Goal: Transaction & Acquisition: Register for event/course

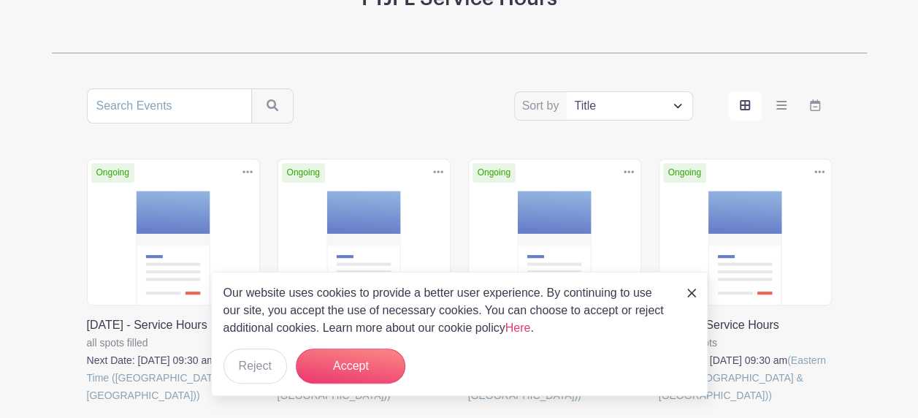
scroll to position [219, 0]
click at [694, 289] on img at bounding box center [691, 292] width 9 height 9
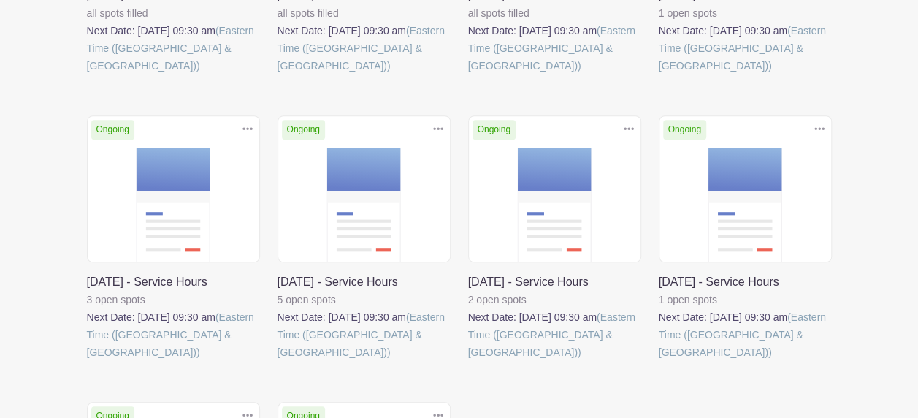
scroll to position [548, 0]
click at [659, 360] on link at bounding box center [659, 360] width 0 height 0
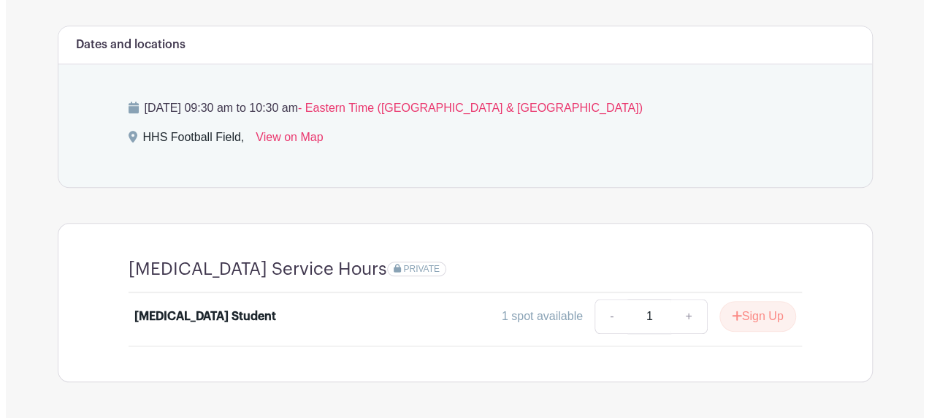
scroll to position [621, 0]
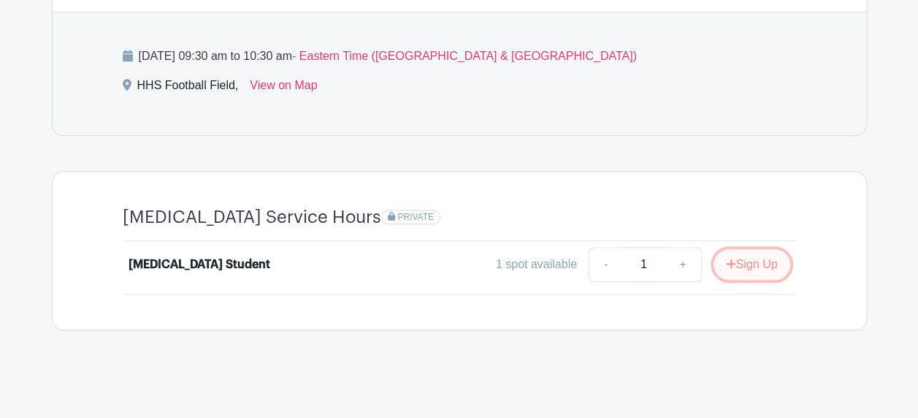
click at [742, 257] on button "Sign Up" at bounding box center [751, 264] width 77 height 31
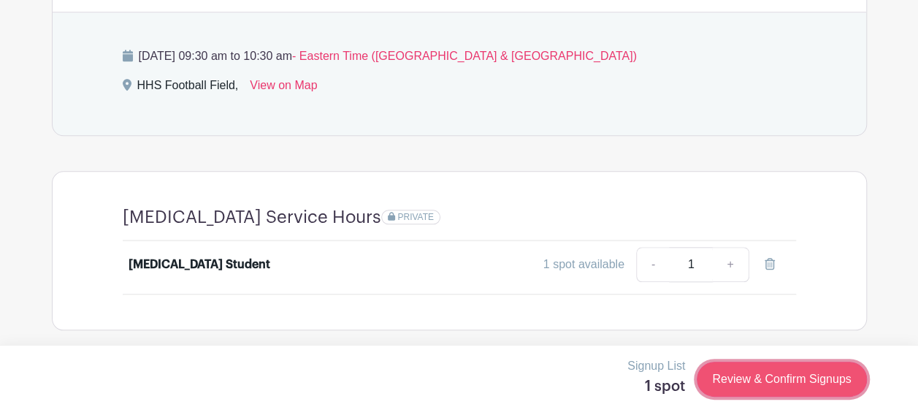
click at [791, 381] on link "Review & Confirm Signups" at bounding box center [781, 378] width 169 height 35
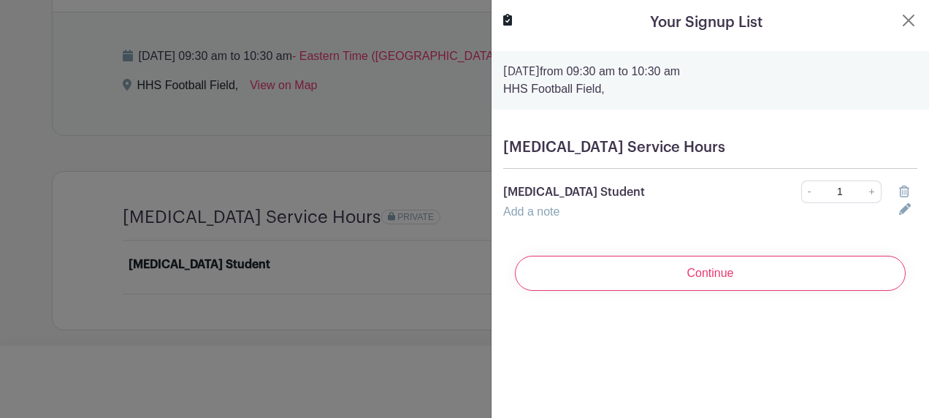
click at [528, 212] on link "Add a note" at bounding box center [531, 211] width 56 height 12
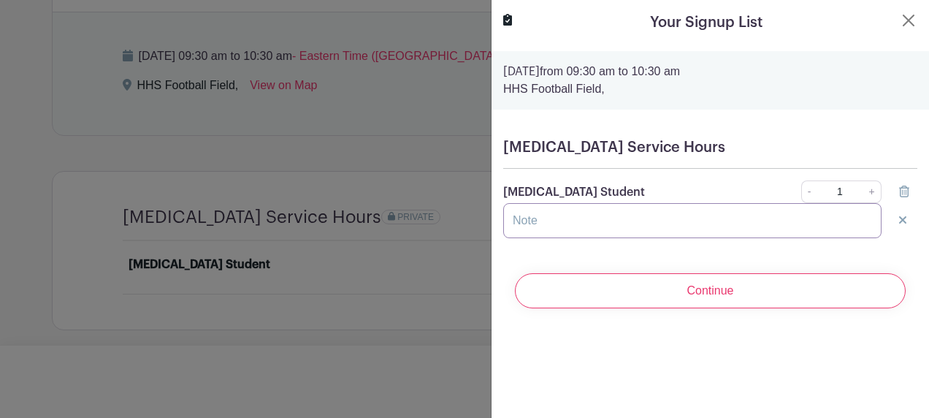
click at [528, 212] on input "text" at bounding box center [692, 220] width 378 height 35
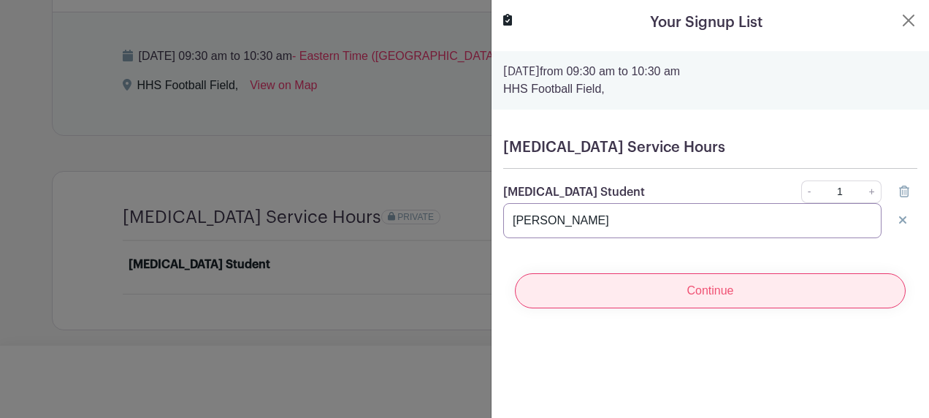
type input "[PERSON_NAME]"
click at [667, 280] on input "Continue" at bounding box center [710, 290] width 391 height 35
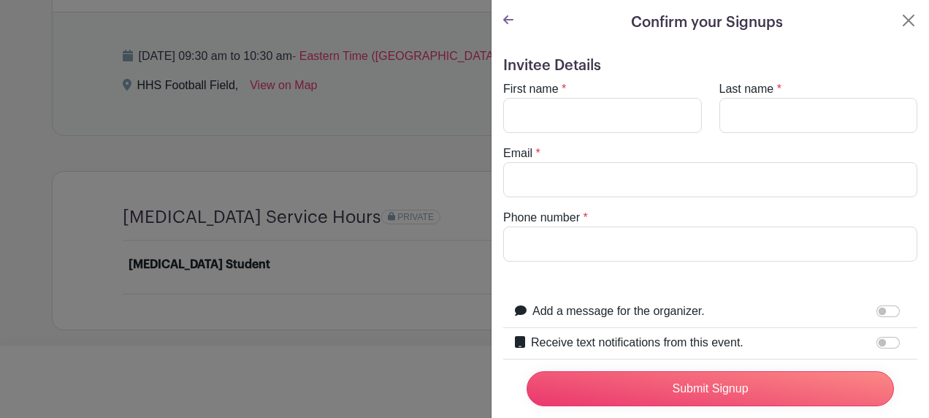
click at [527, 96] on label "First name" at bounding box center [531, 89] width 56 height 18
click at [527, 98] on input "First name" at bounding box center [602, 115] width 199 height 35
type input "[PERSON_NAME]"
type input "sparks"
type input "[PERSON_NAME][EMAIL_ADDRESS][PERSON_NAME][DOMAIN_NAME]"
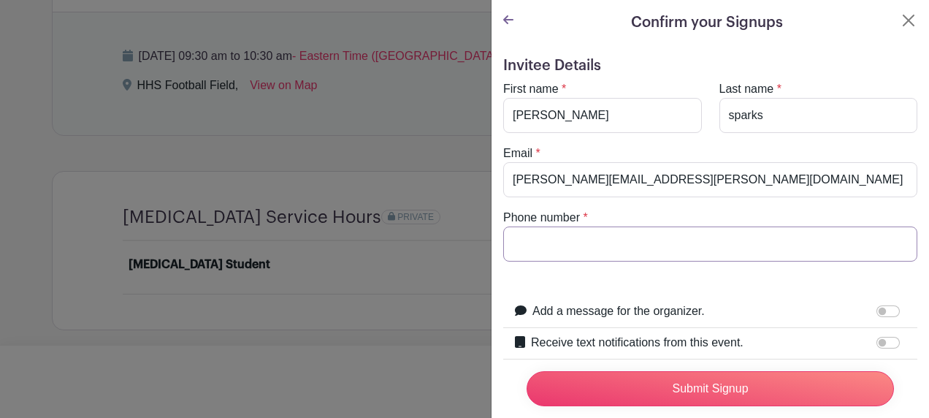
type input "5138072273"
click at [727, 117] on input "sparks" at bounding box center [818, 115] width 199 height 35
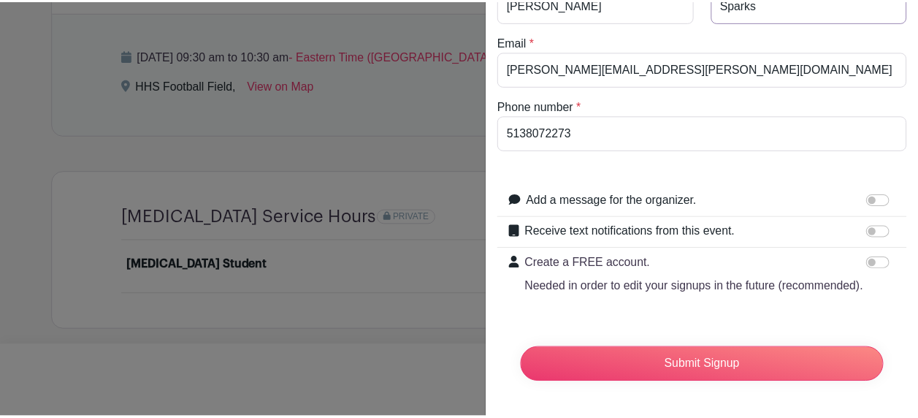
scroll to position [137, 0]
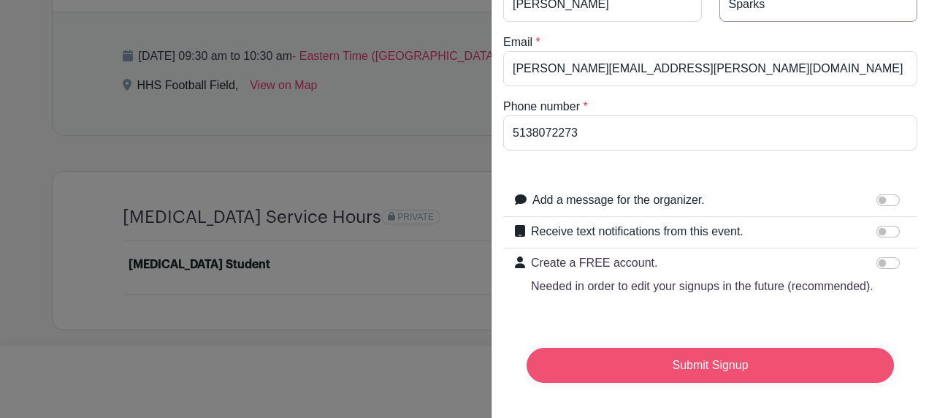
type input "Sparks"
click at [713, 358] on input "Submit Signup" at bounding box center [710, 365] width 367 height 35
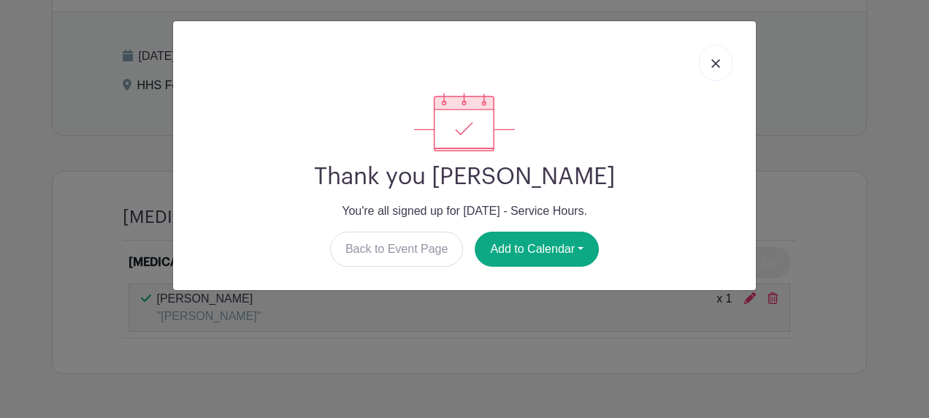
click at [717, 64] on img at bounding box center [715, 63] width 9 height 9
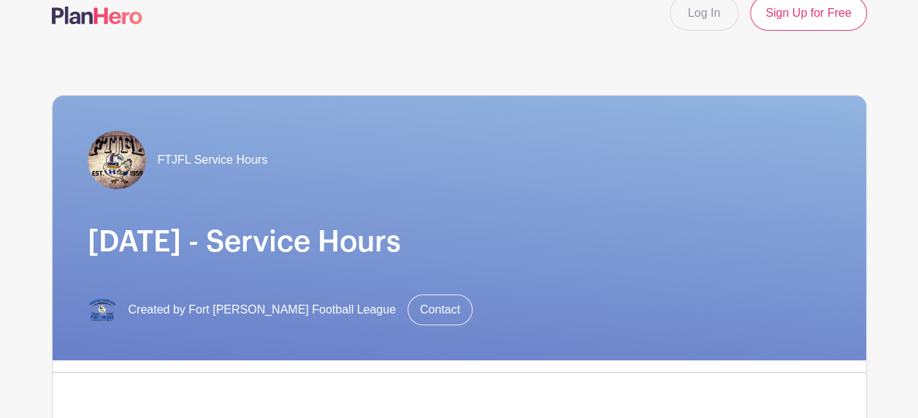
scroll to position [20, 0]
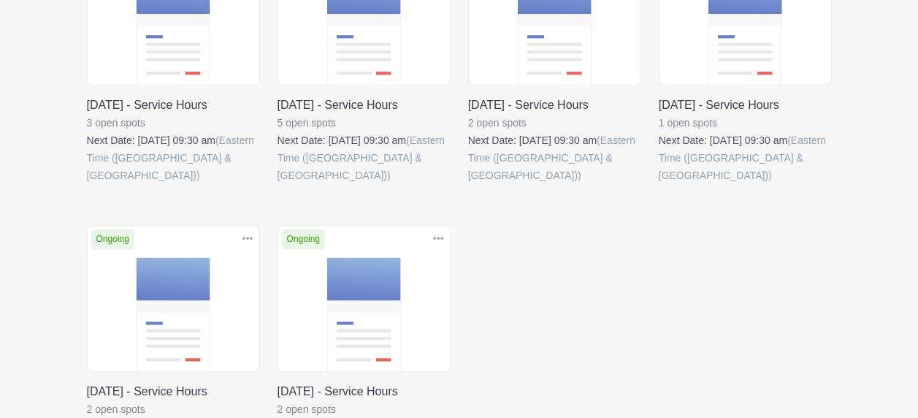
scroll to position [747, 0]
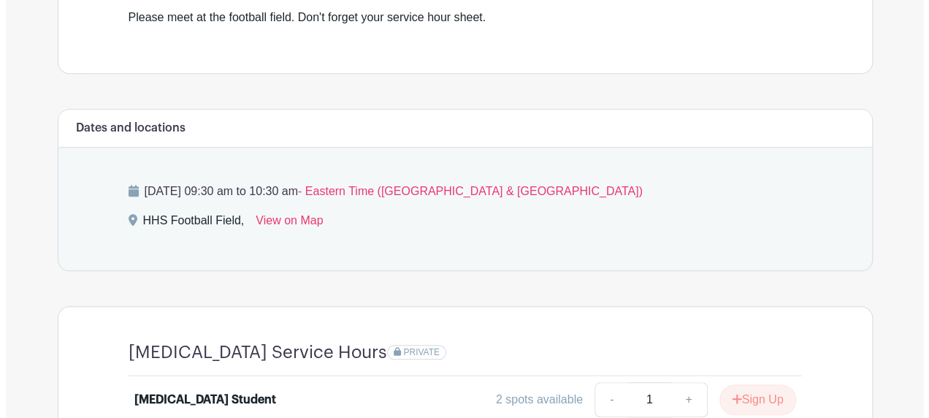
scroll to position [621, 0]
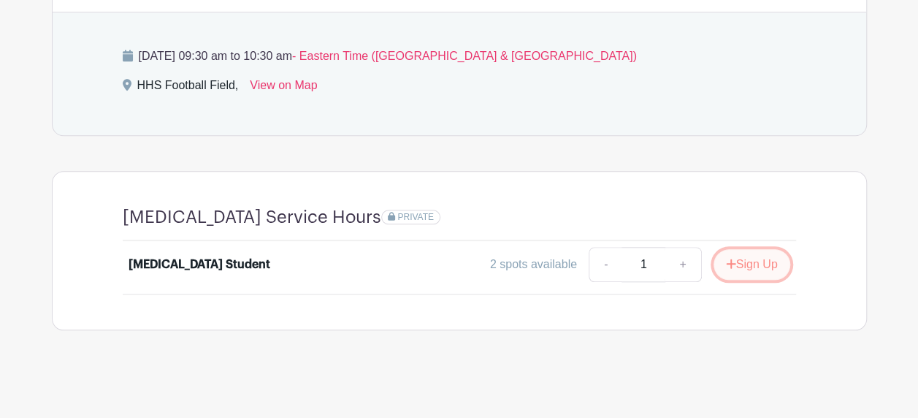
click at [741, 259] on button "Sign Up" at bounding box center [751, 264] width 77 height 31
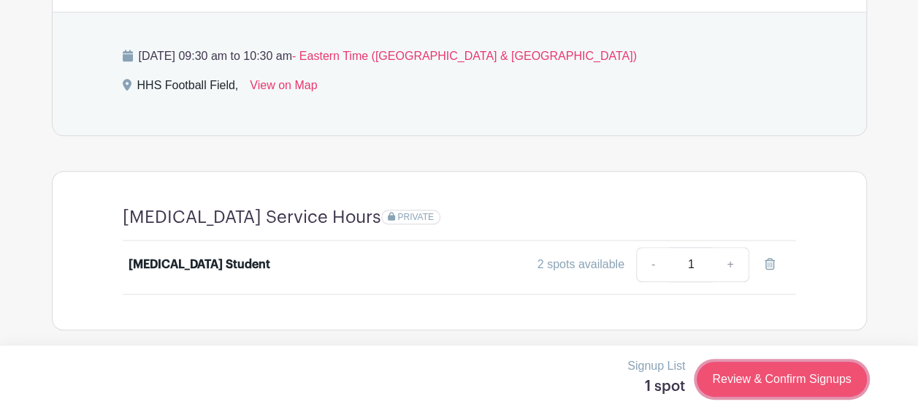
click at [736, 374] on link "Review & Confirm Signups" at bounding box center [781, 378] width 169 height 35
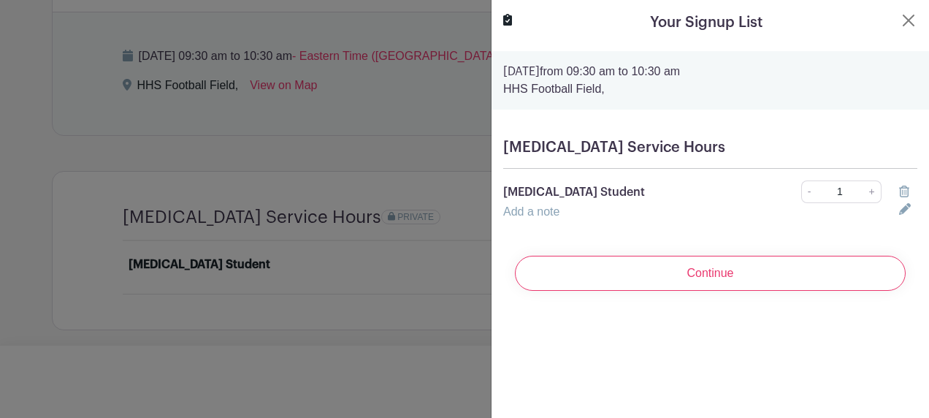
click at [544, 207] on link "Add a note" at bounding box center [531, 211] width 56 height 12
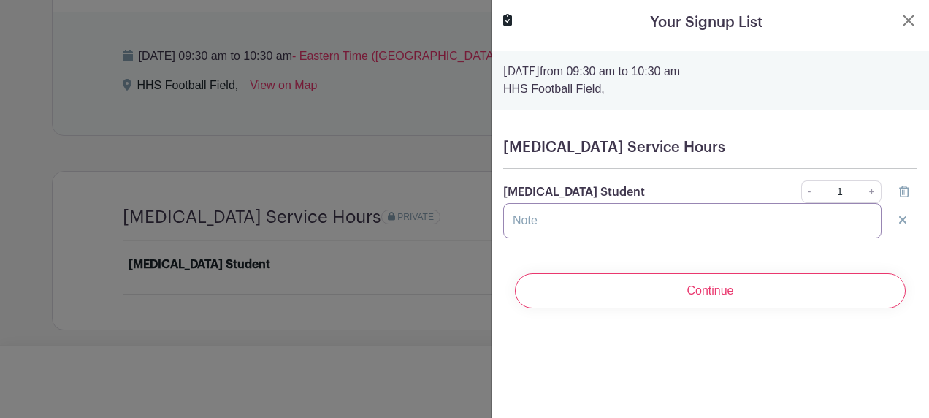
click at [528, 226] on input "text" at bounding box center [692, 220] width 378 height 35
type input "[PERSON_NAME]"
click at [792, 349] on div "Your Signup List [DATE] 09:30 am to 10:30 am HHS Football Field, [MEDICAL_DATA]…" at bounding box center [710, 209] width 438 height 418
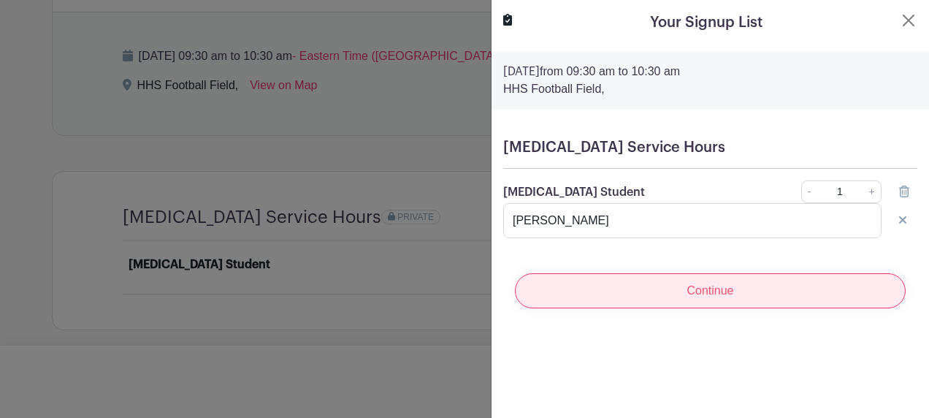
click at [685, 293] on input "Continue" at bounding box center [710, 290] width 391 height 35
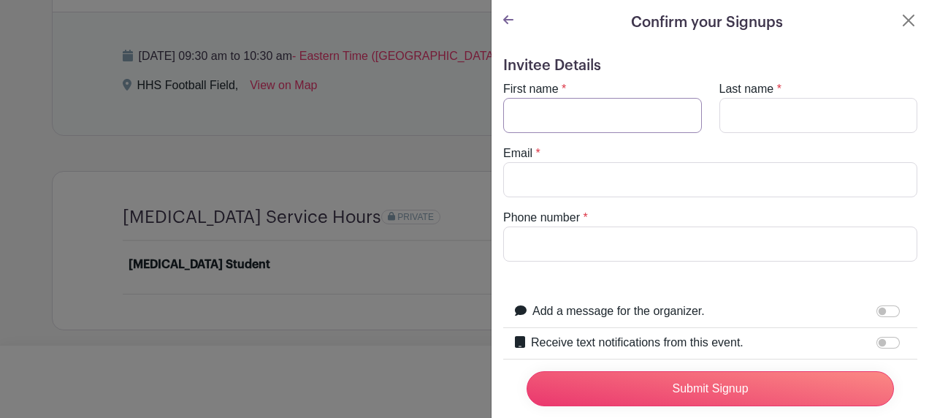
click at [562, 131] on input "First name" at bounding box center [602, 115] width 199 height 35
type input "[PERSON_NAME]"
type input "Sparks"
type input "[PERSON_NAME][EMAIL_ADDRESS][PERSON_NAME][DOMAIN_NAME]"
type input "5138072273"
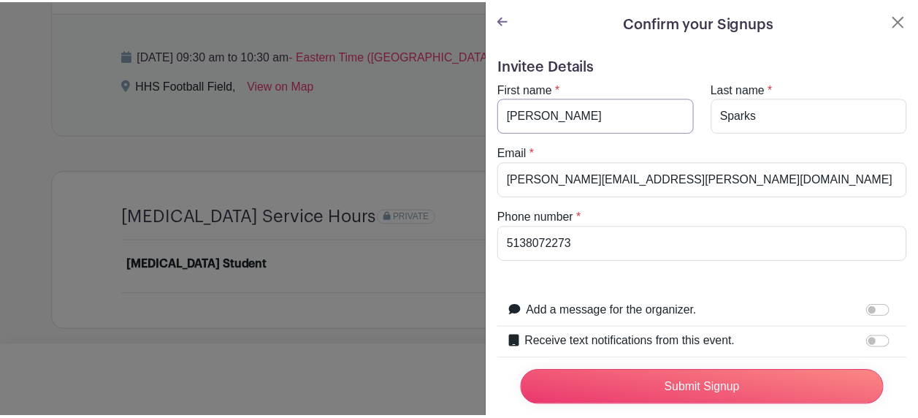
scroll to position [137, 0]
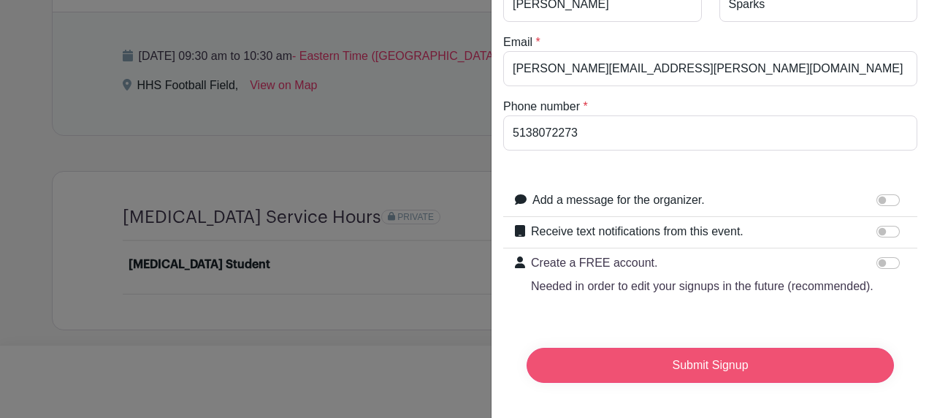
click at [673, 348] on input "Submit Signup" at bounding box center [710, 365] width 367 height 35
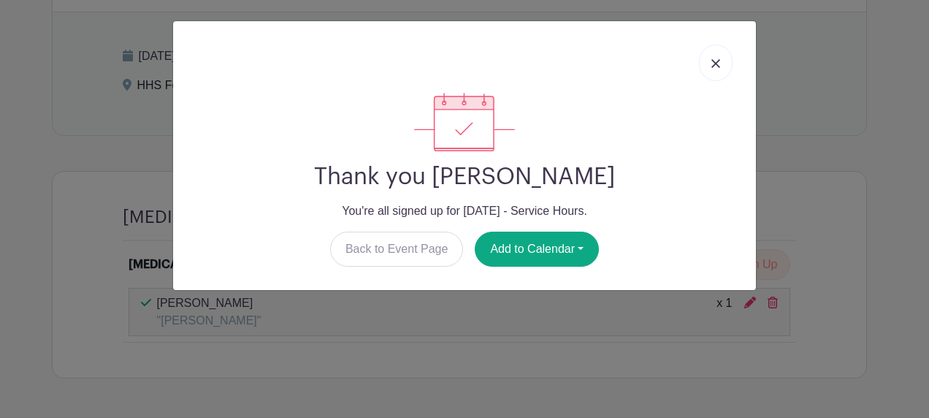
click at [715, 56] on link at bounding box center [716, 63] width 34 height 37
